Goal: Information Seeking & Learning: Check status

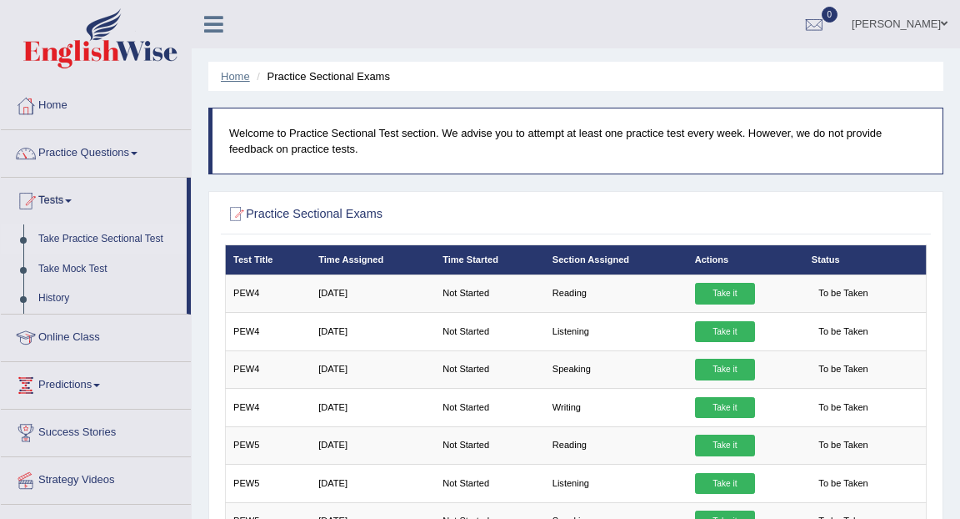
click at [233, 75] on link "Home" at bounding box center [235, 76] width 29 height 13
click at [54, 108] on link "Home" at bounding box center [96, 104] width 190 height 42
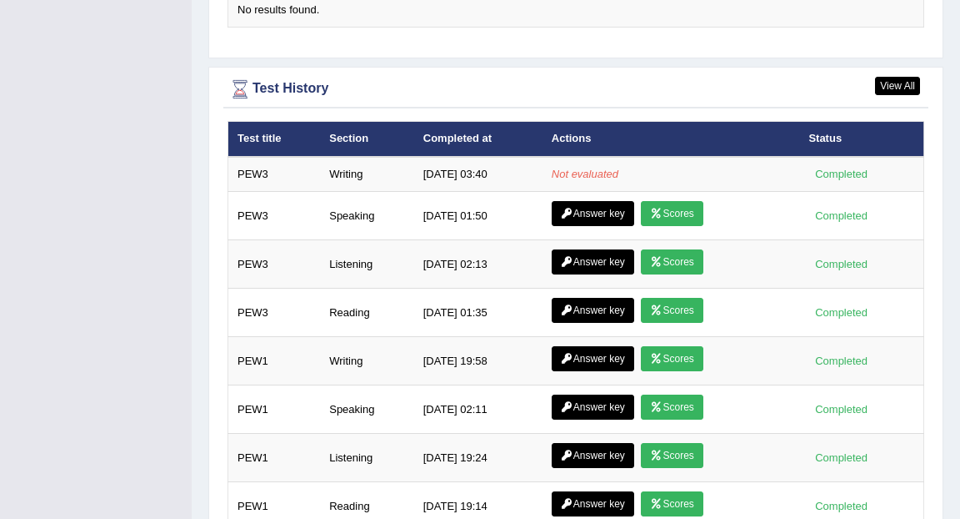
scroll to position [2168, 0]
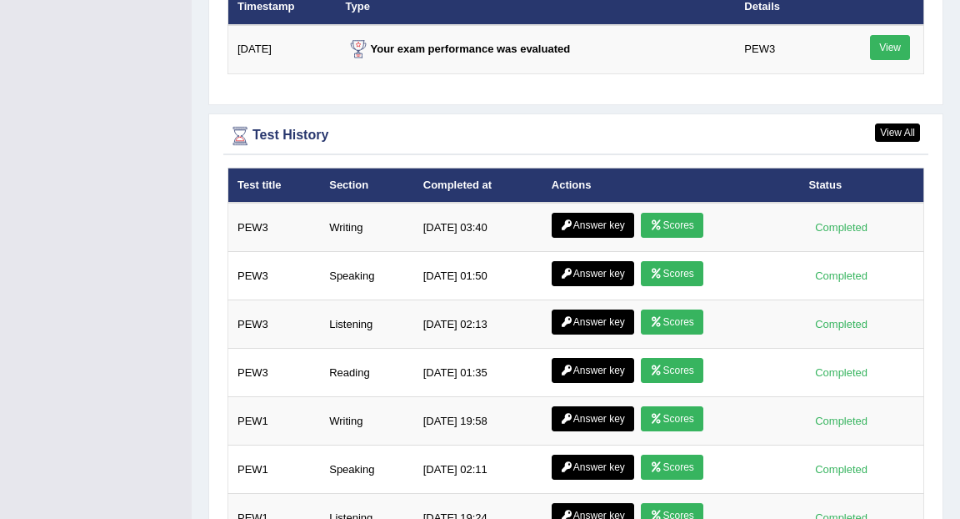
scroll to position [2282, 0]
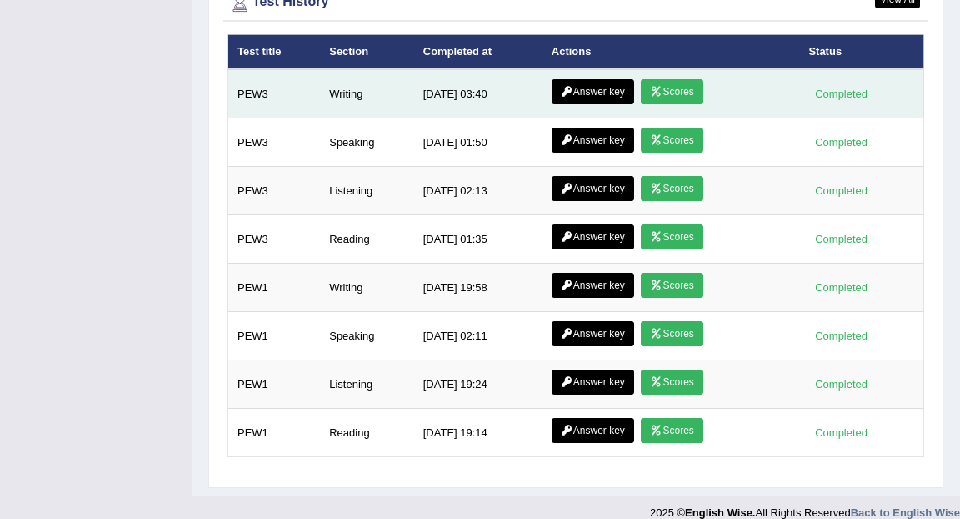
click at [614, 79] on link "Answer key" at bounding box center [593, 91] width 83 height 25
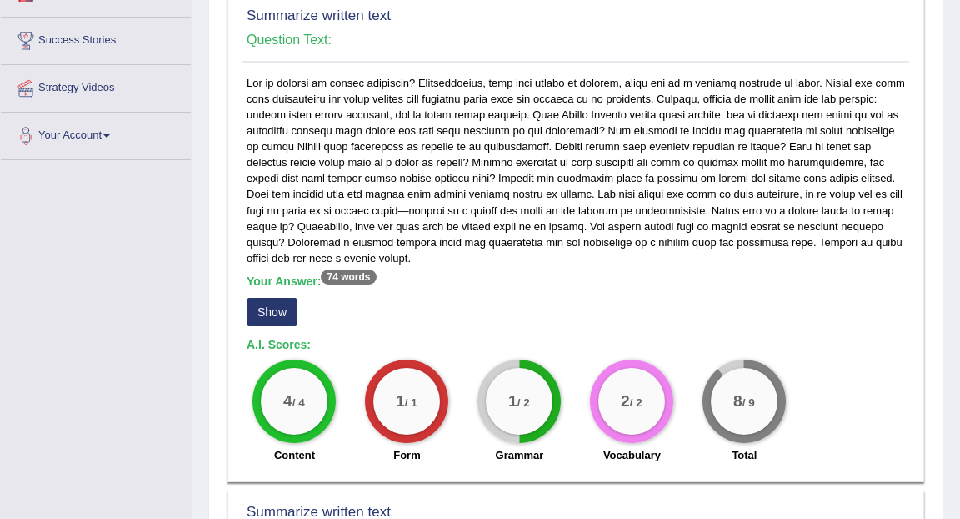
scroll to position [297, 0]
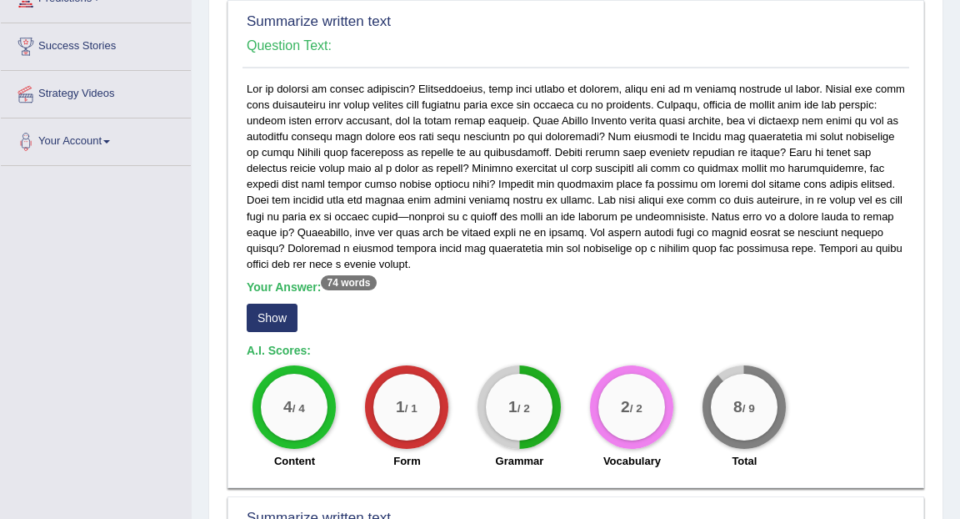
click at [275, 323] on button "Show" at bounding box center [272, 317] width 51 height 28
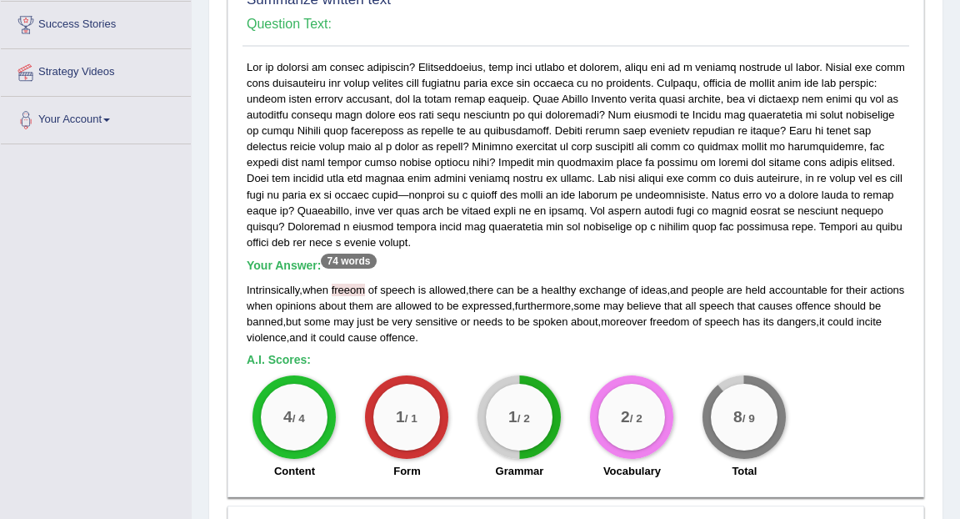
scroll to position [319, 0]
click at [331, 318] on span "some" at bounding box center [317, 320] width 27 height 13
click at [344, 288] on span "freeom" at bounding box center [348, 289] width 33 height 13
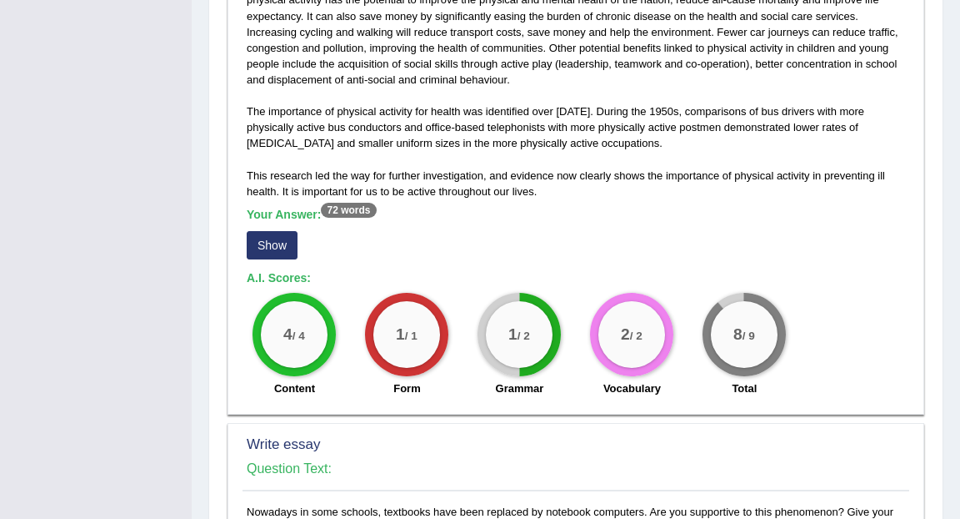
scroll to position [920, 0]
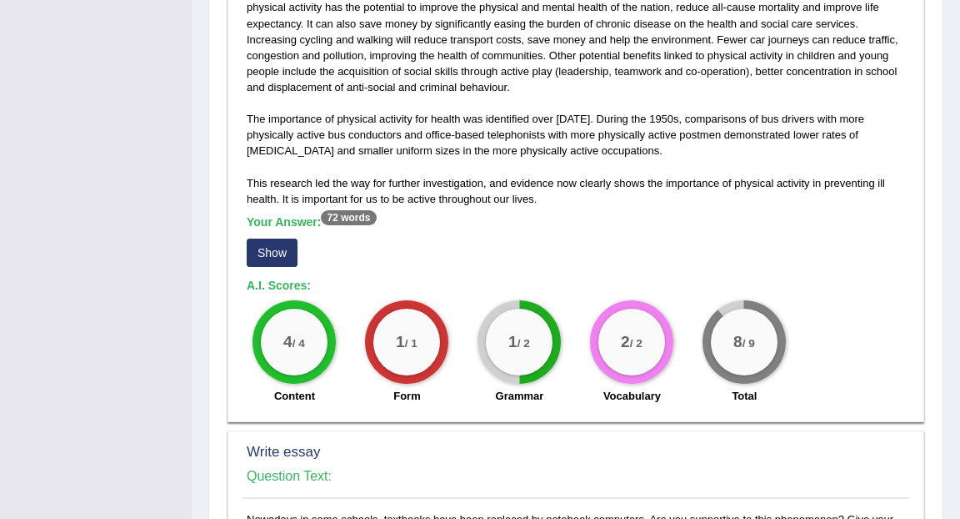
click at [278, 258] on button "Show" at bounding box center [272, 252] width 51 height 28
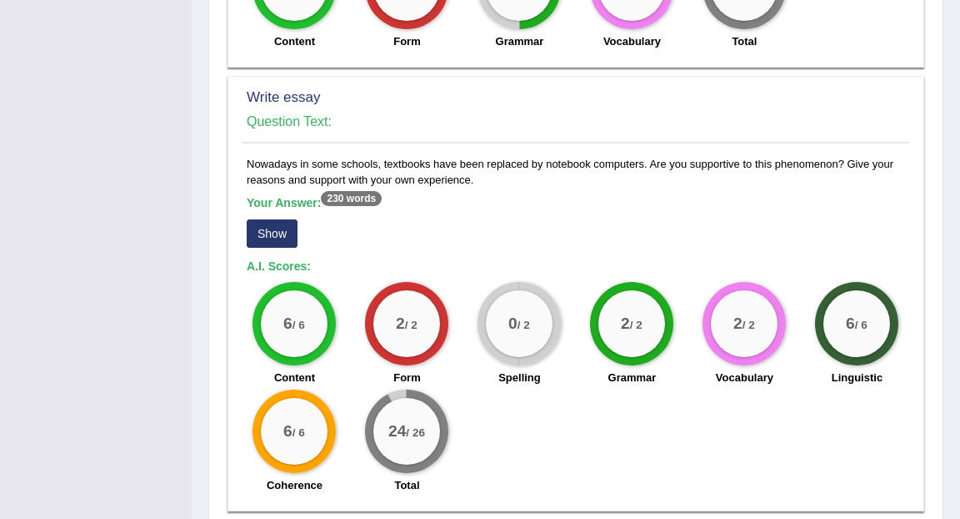
scroll to position [1308, 0]
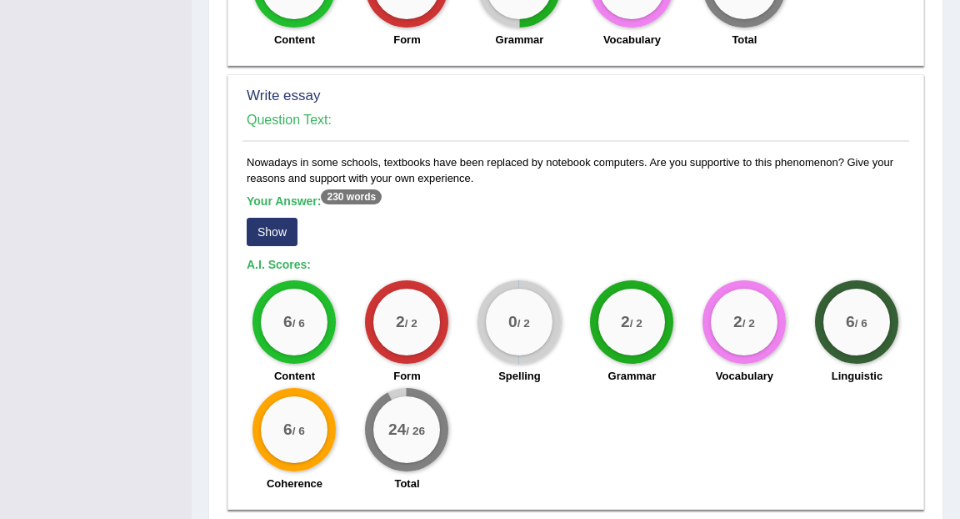
click at [282, 227] on button "Show" at bounding box center [272, 232] width 51 height 28
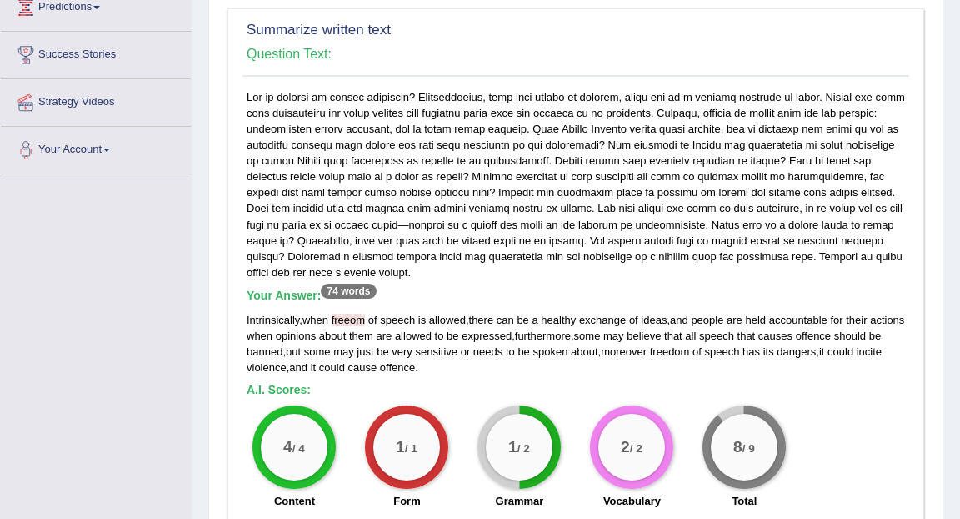
scroll to position [0, 0]
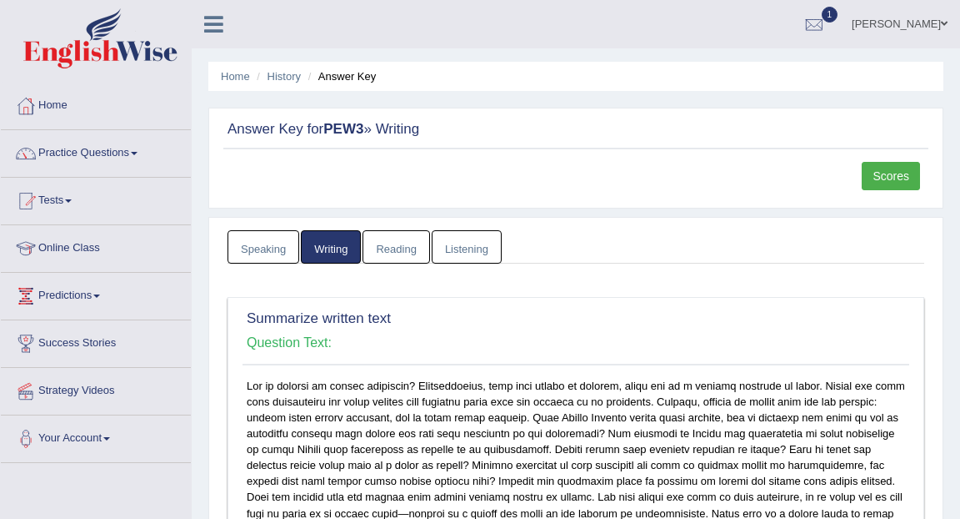
click at [895, 173] on link "Scores" at bounding box center [891, 176] width 58 height 28
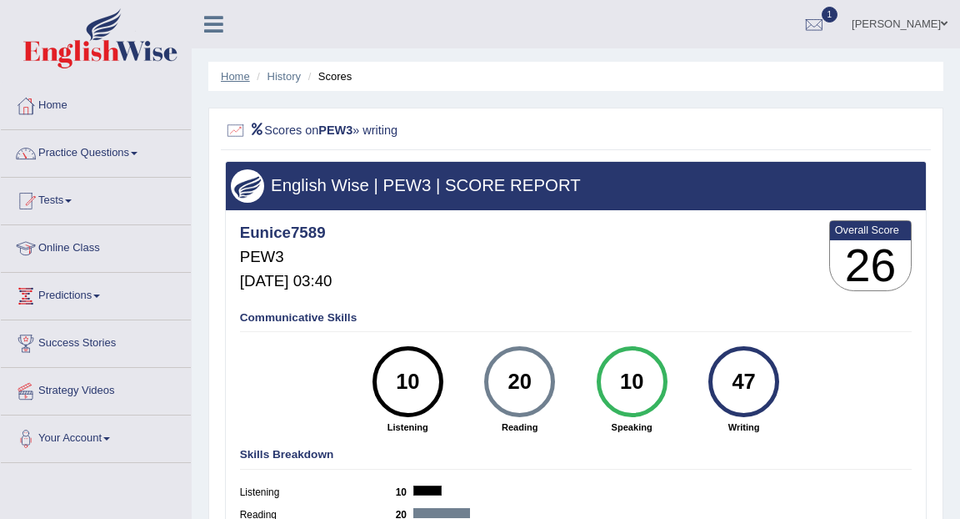
click at [232, 77] on link "Home" at bounding box center [235, 76] width 29 height 13
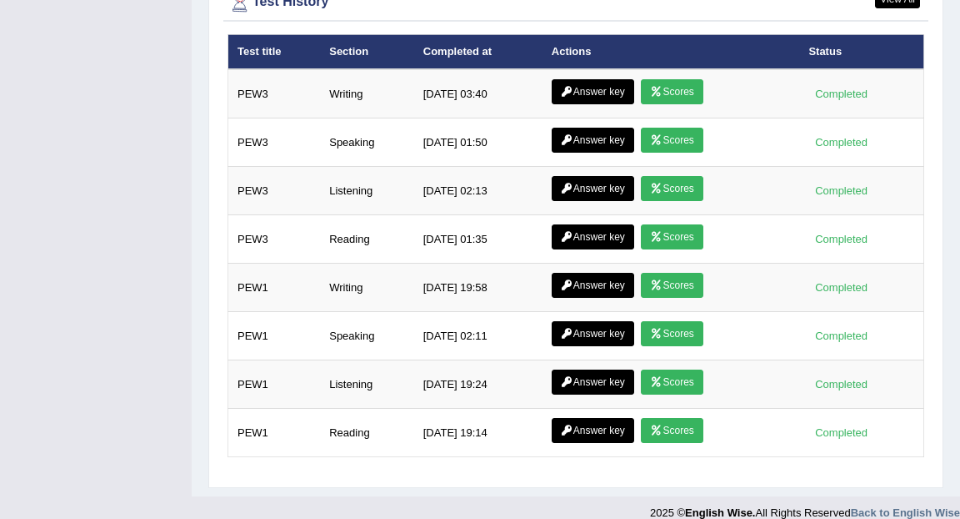
scroll to position [2266, 0]
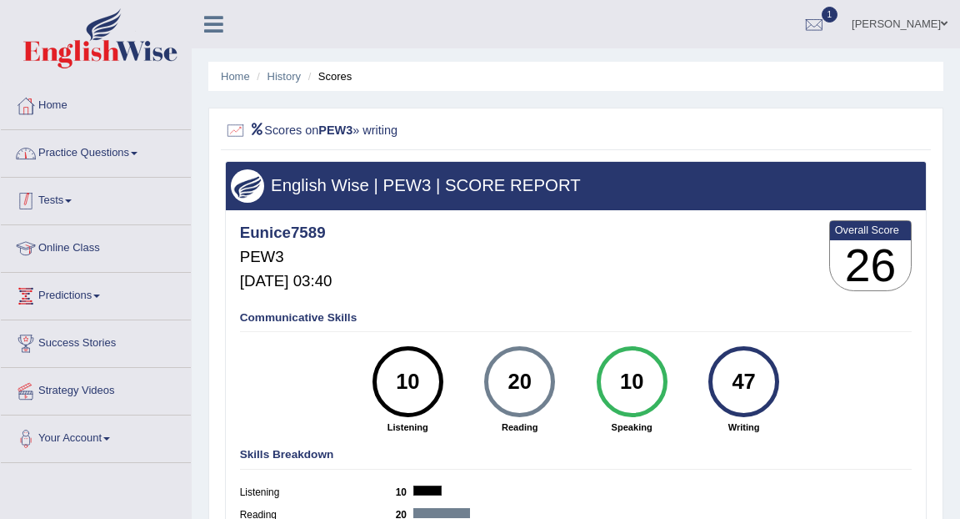
click at [63, 202] on link "Tests" at bounding box center [96, 199] width 190 height 42
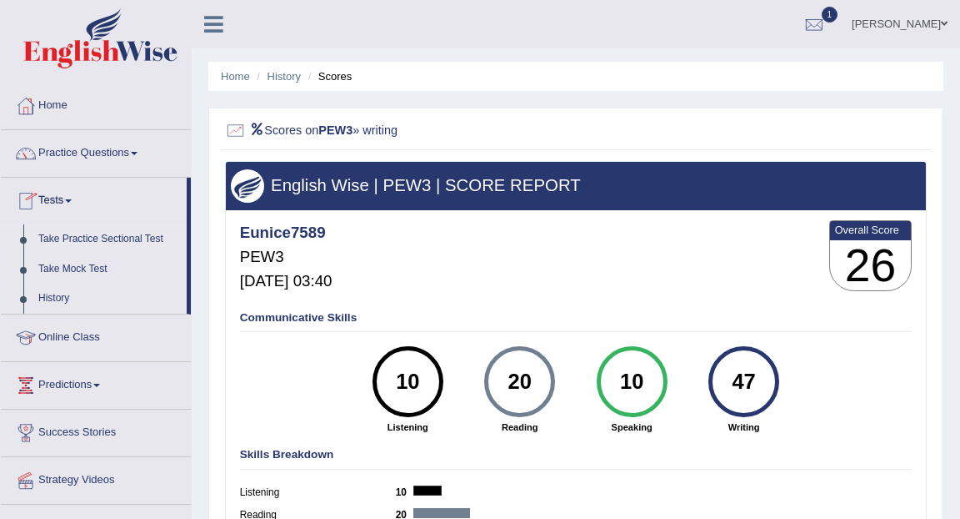
click at [104, 238] on link "Take Practice Sectional Test" at bounding box center [109, 239] width 156 height 30
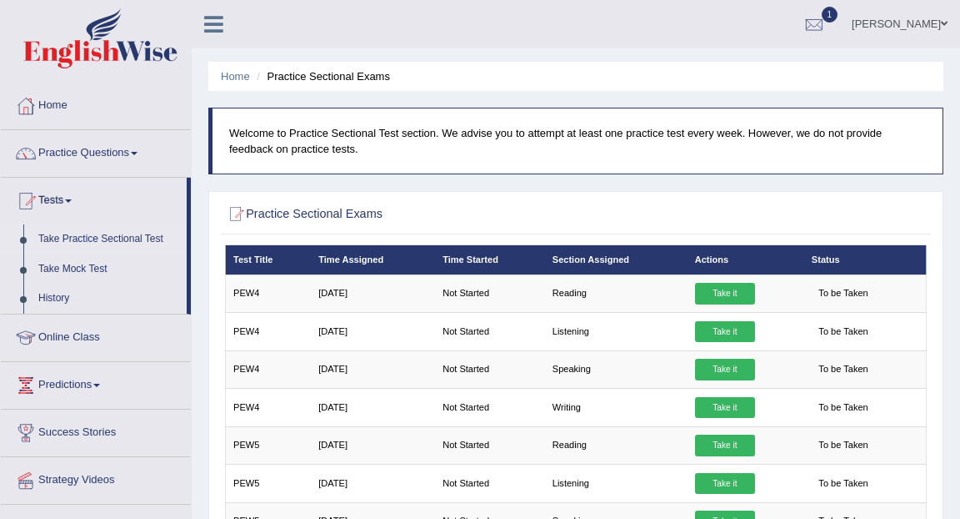
click at [138, 152] on span at bounding box center [134, 153] width 7 height 3
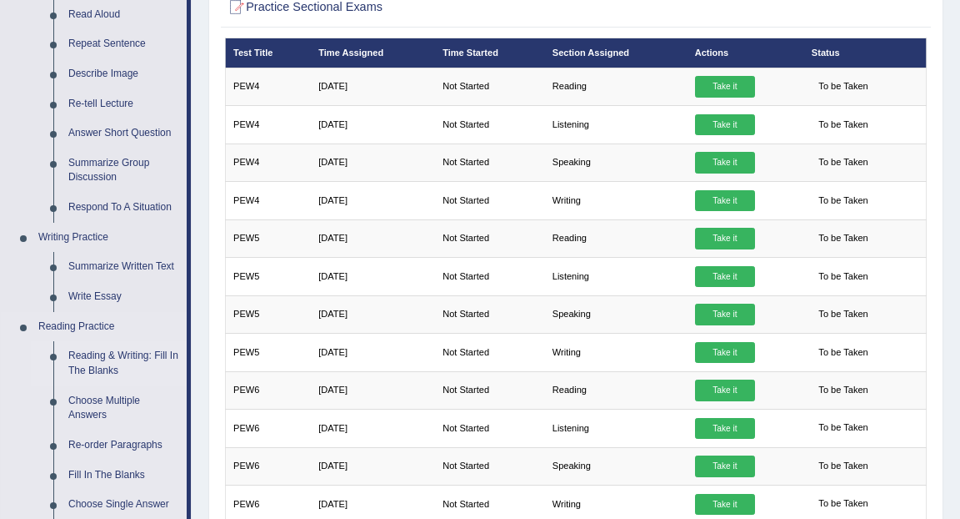
scroll to position [183, 0]
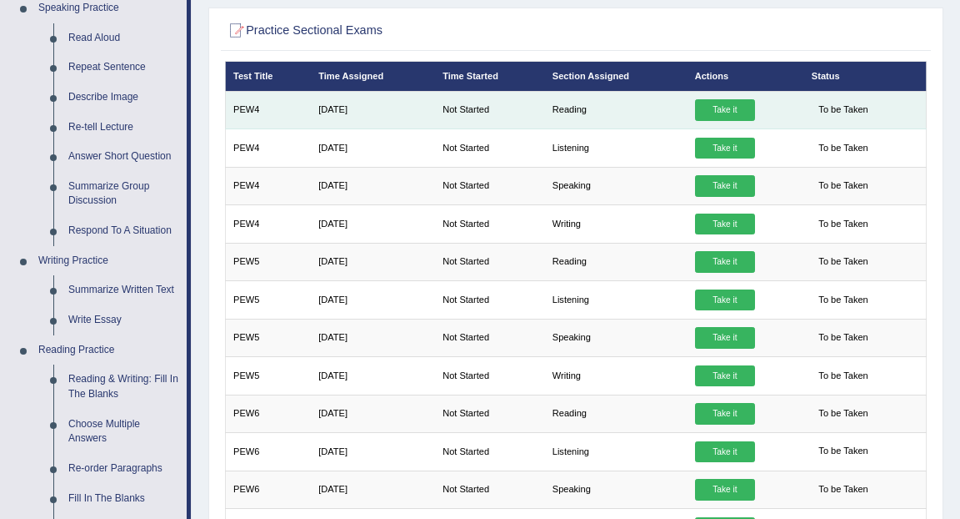
click at [731, 107] on link "Take it" at bounding box center [725, 110] width 60 height 22
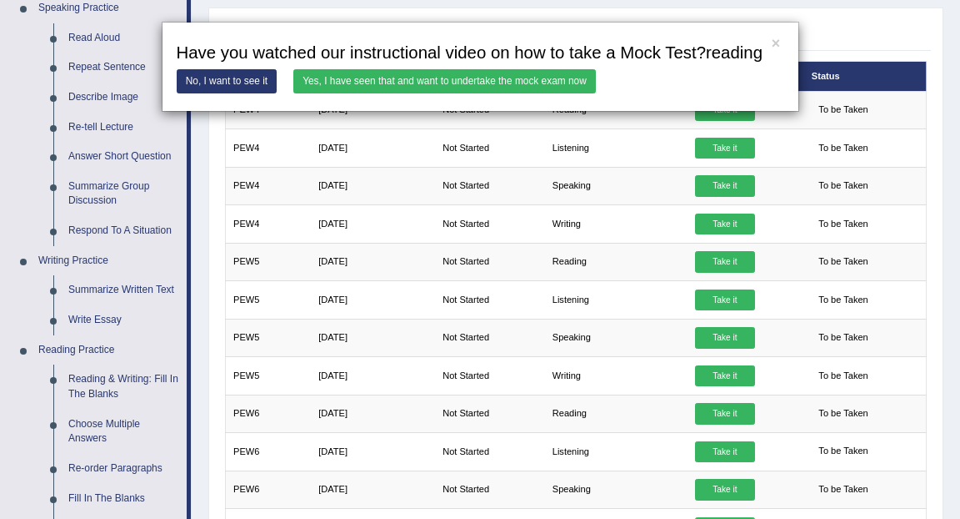
click at [432, 93] on link "Yes, I have seen that and want to undertake the mock exam now" at bounding box center [444, 81] width 303 height 24
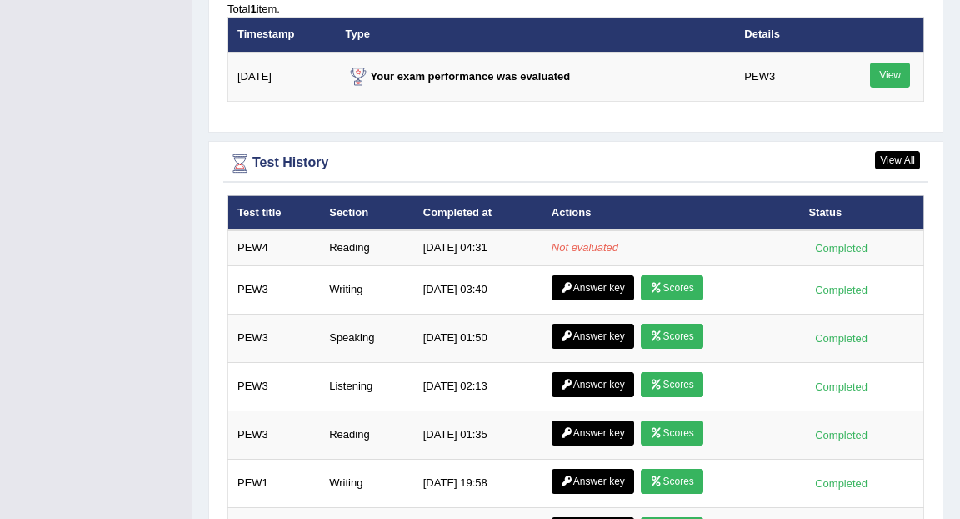
scroll to position [2128, 0]
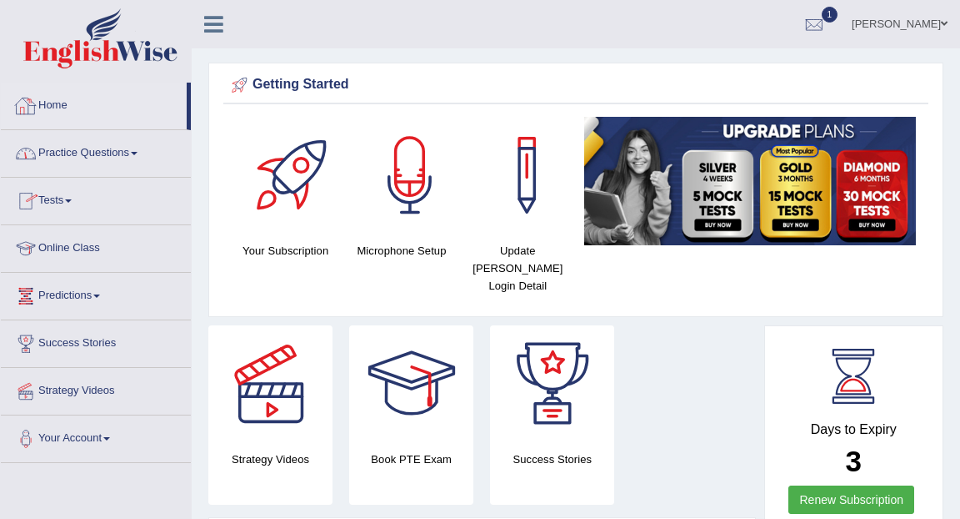
click at [51, 104] on link "Home" at bounding box center [94, 104] width 186 height 42
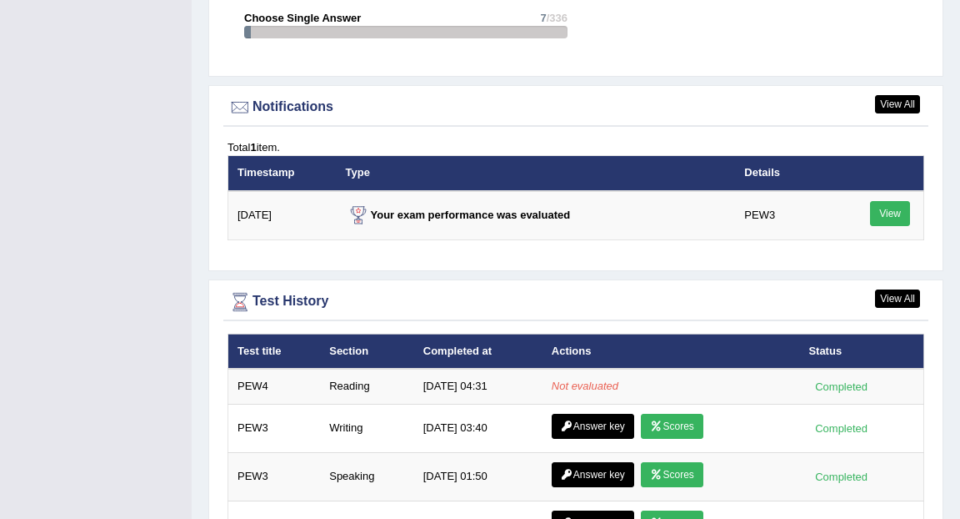
scroll to position [1995, 0]
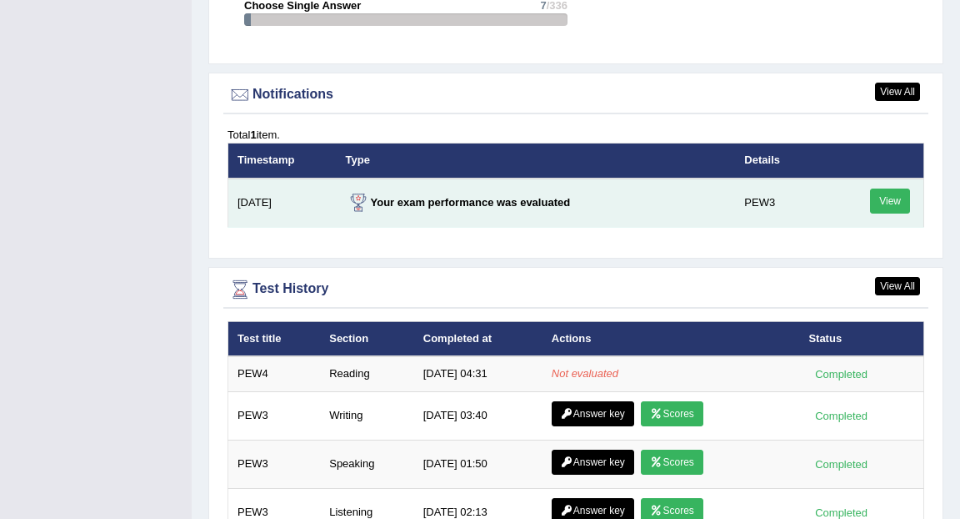
click at [885, 188] on link "View" at bounding box center [890, 200] width 40 height 25
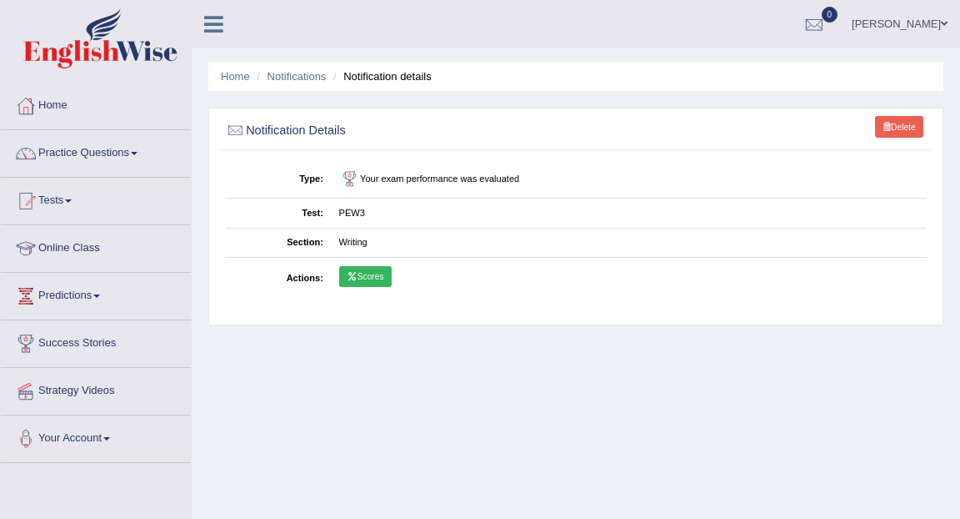
click at [368, 276] on link "Scores" at bounding box center [365, 277] width 53 height 22
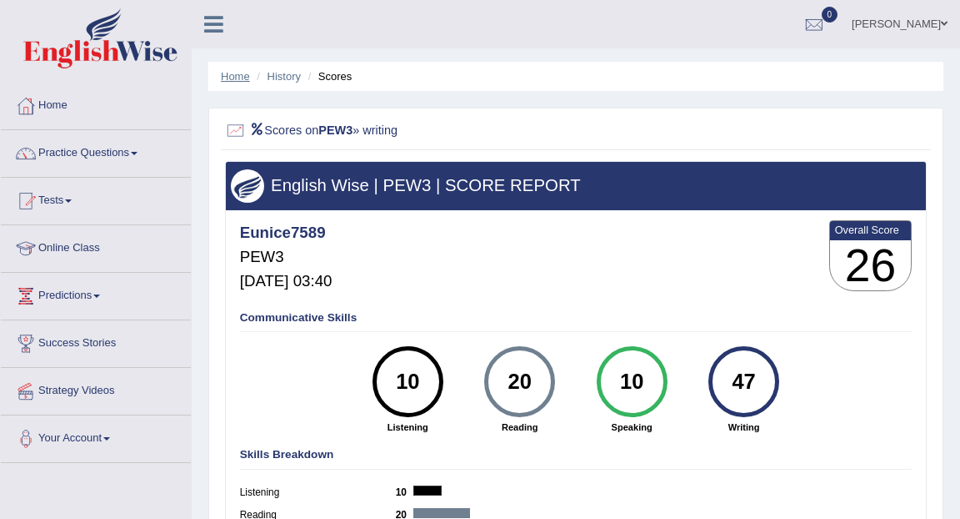
click at [238, 74] on link "Home" at bounding box center [235, 76] width 29 height 13
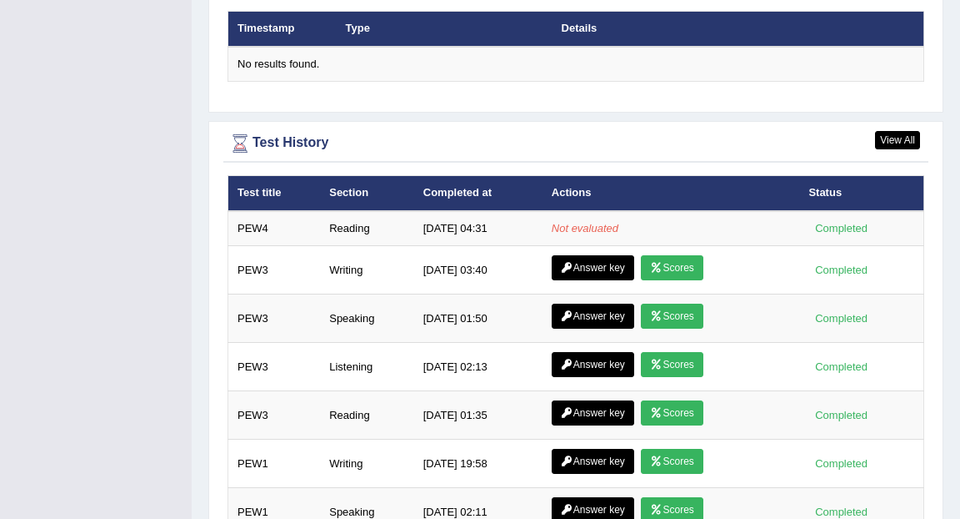
scroll to position [2239, 0]
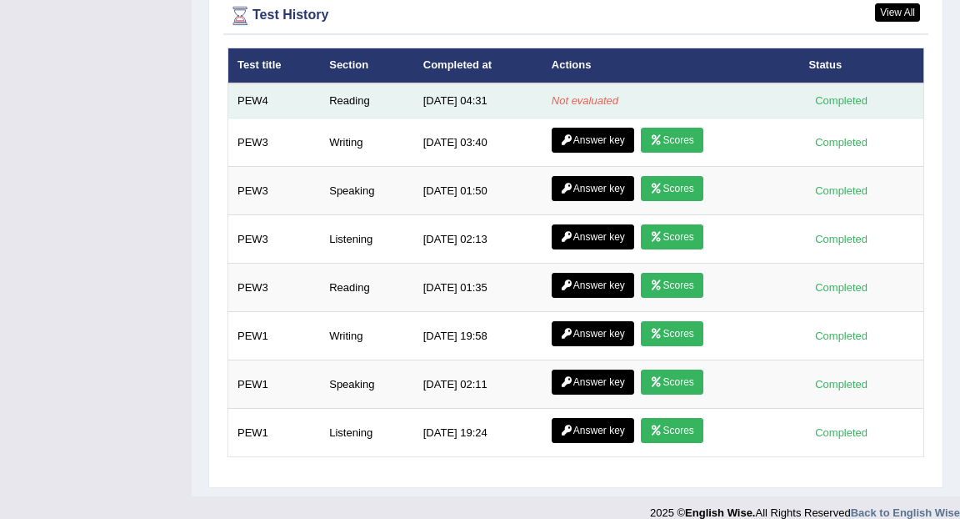
click at [626, 83] on td "Not evaluated" at bounding box center [672, 100] width 258 height 35
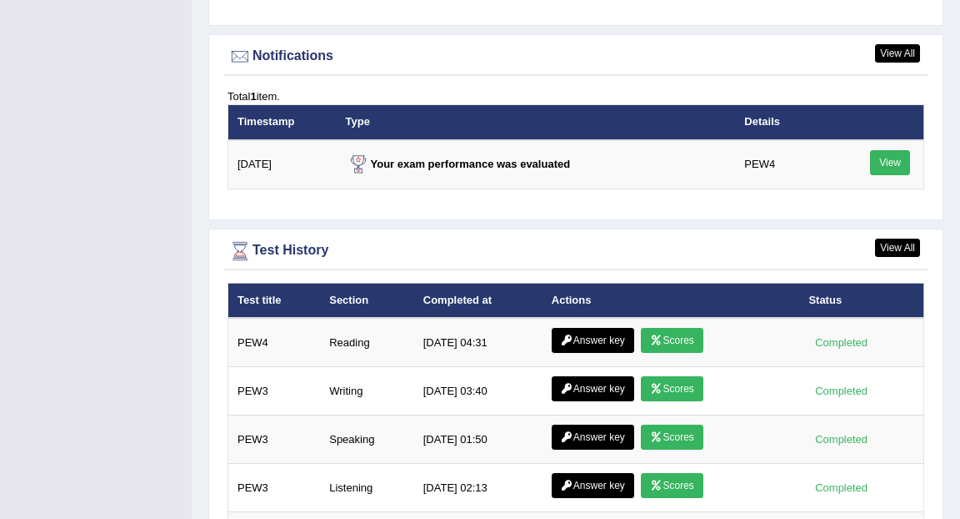
scroll to position [2041, 0]
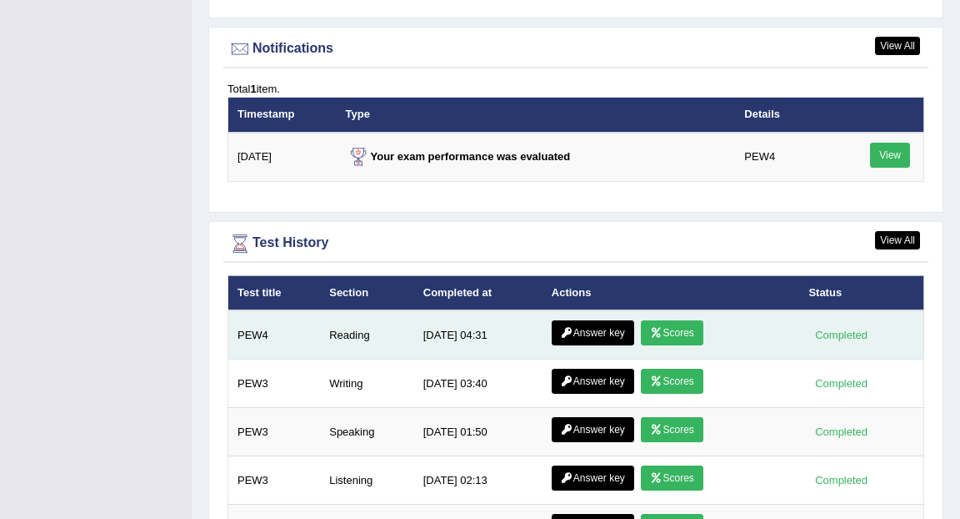
click at [619, 320] on link "Answer key" at bounding box center [593, 332] width 83 height 25
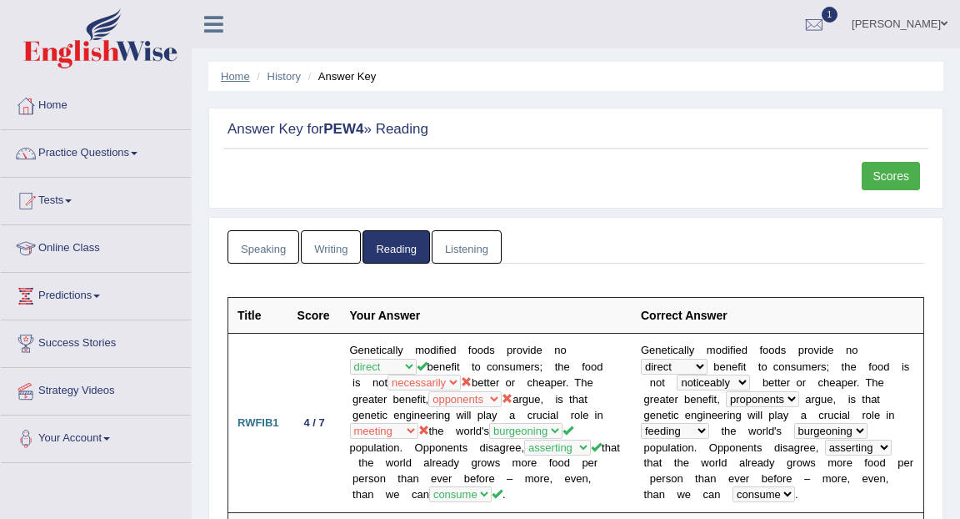
click at [228, 72] on link "Home" at bounding box center [235, 76] width 29 height 13
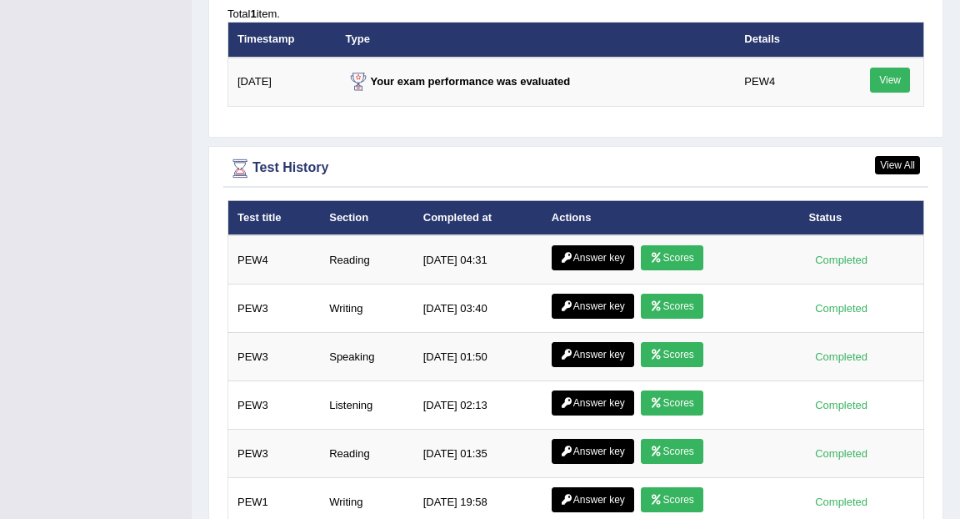
scroll to position [2120, 0]
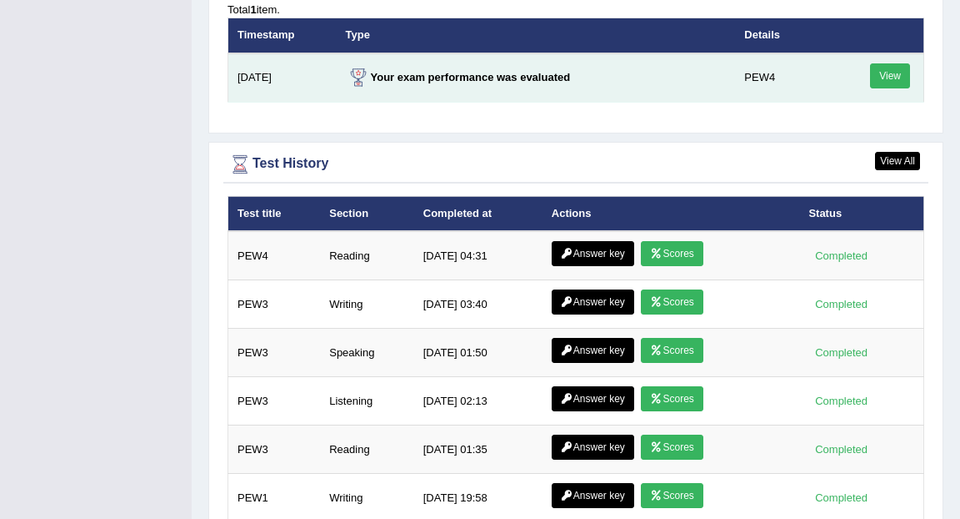
click at [894, 63] on link "View" at bounding box center [890, 75] width 40 height 25
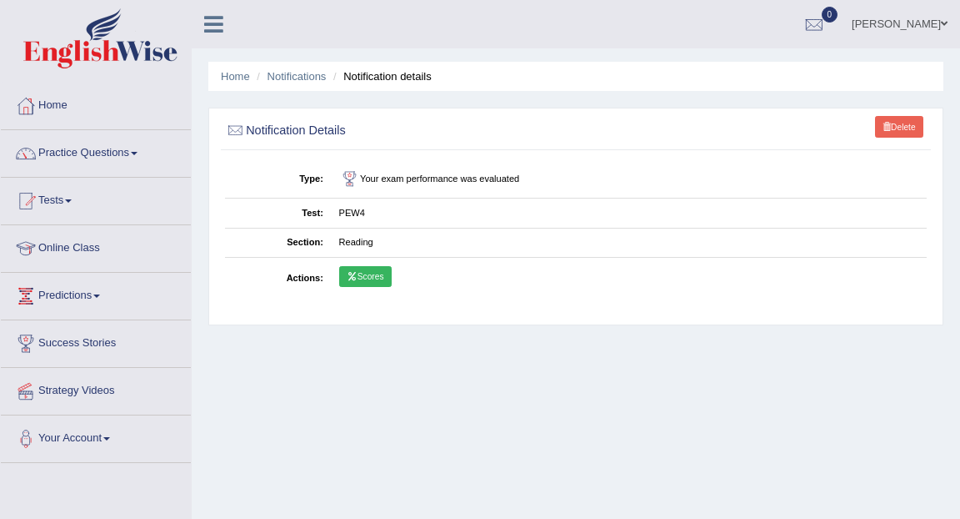
click at [345, 283] on link "Scores" at bounding box center [365, 277] width 53 height 22
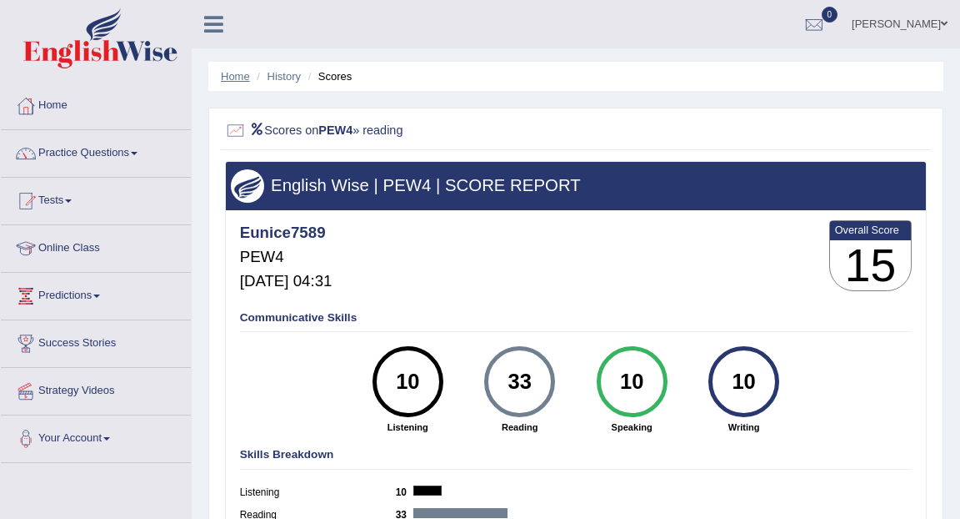
click at [235, 77] on link "Home" at bounding box center [235, 76] width 29 height 13
